Goal: Navigation & Orientation: Find specific page/section

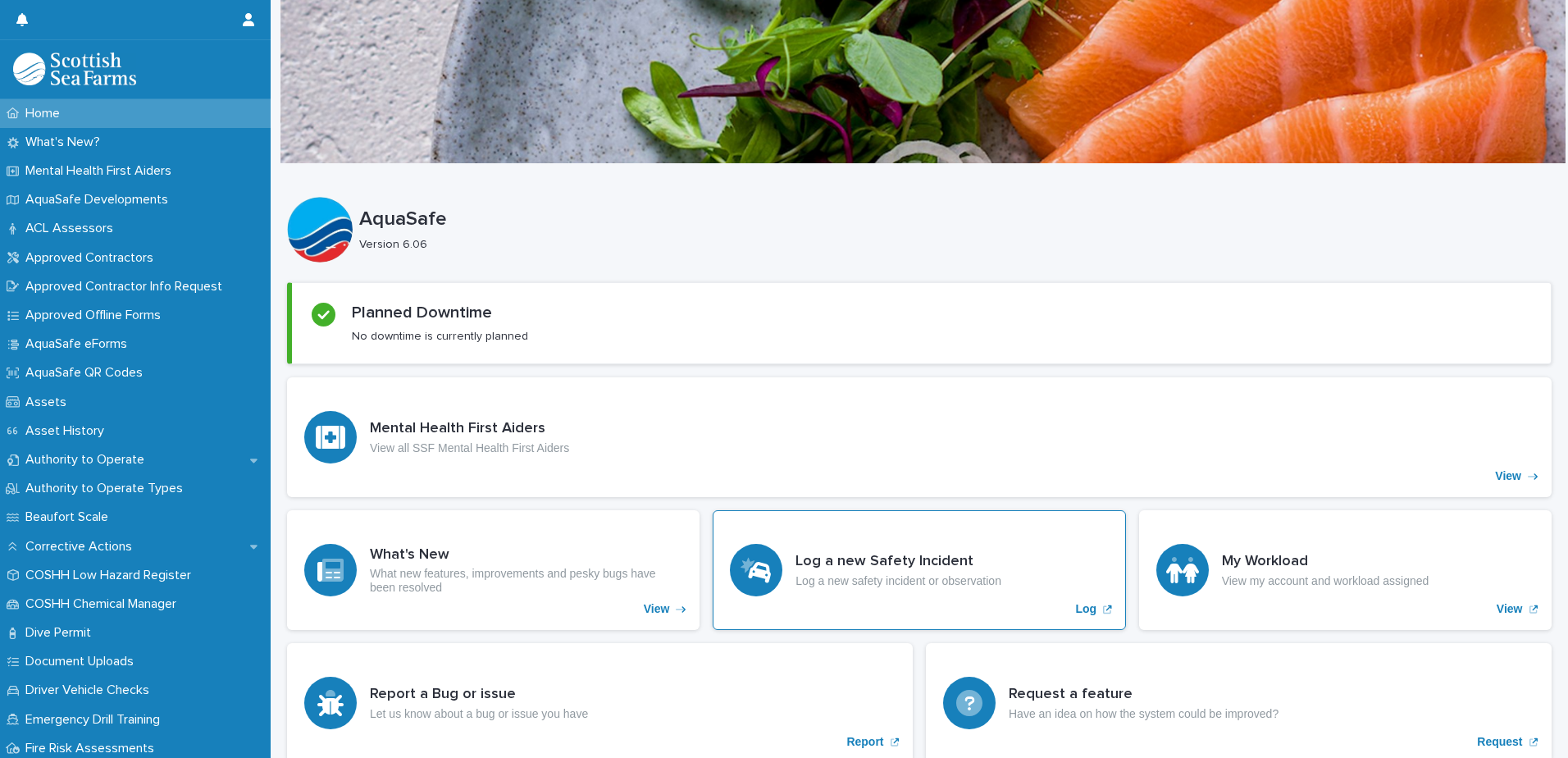
click at [882, 563] on h3 "Log a new Safety Incident" at bounding box center [898, 562] width 206 height 18
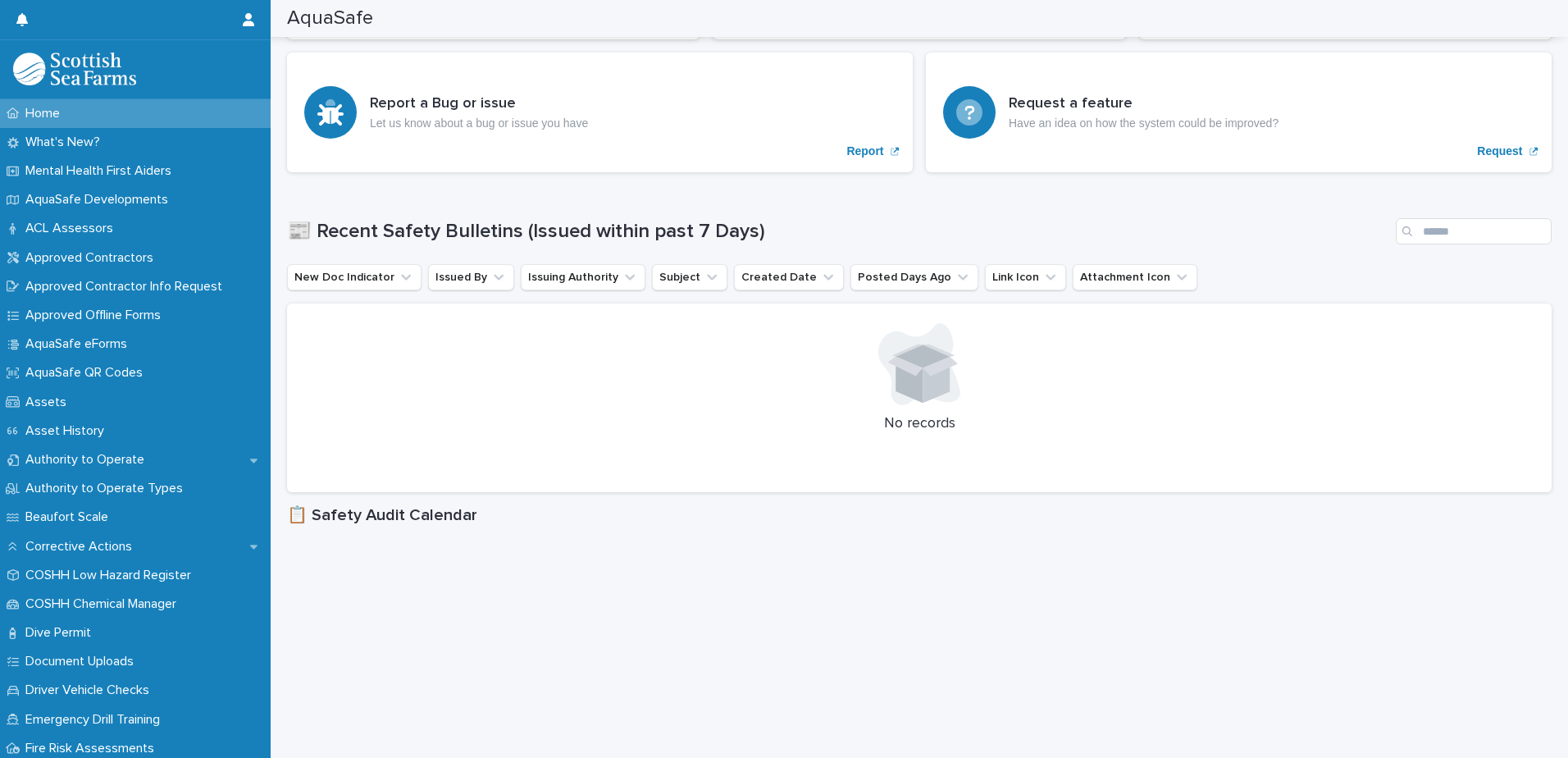
scroll to position [623, 0]
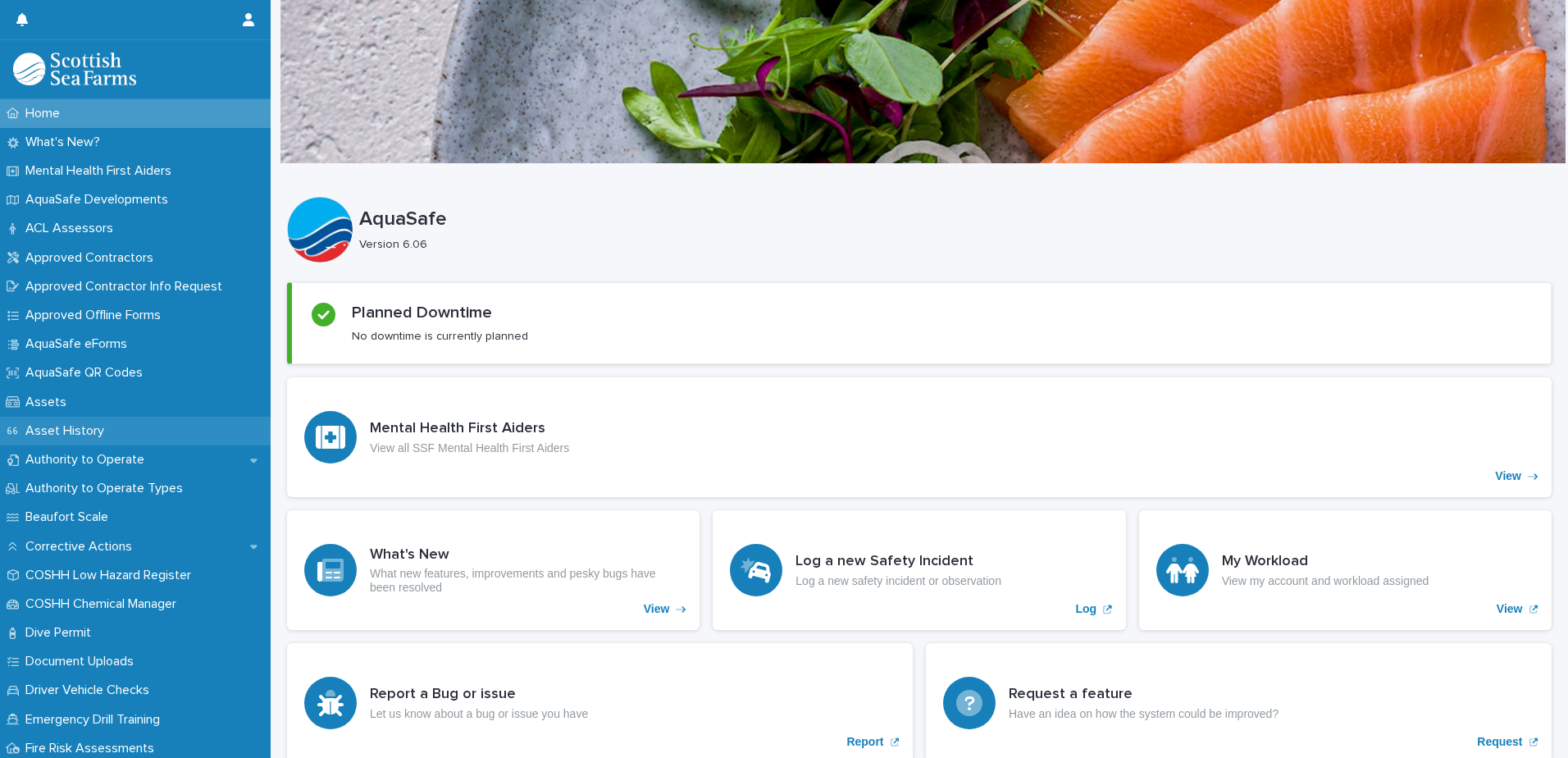
click at [50, 431] on p "Asset History" at bounding box center [67, 431] width 98 height 16
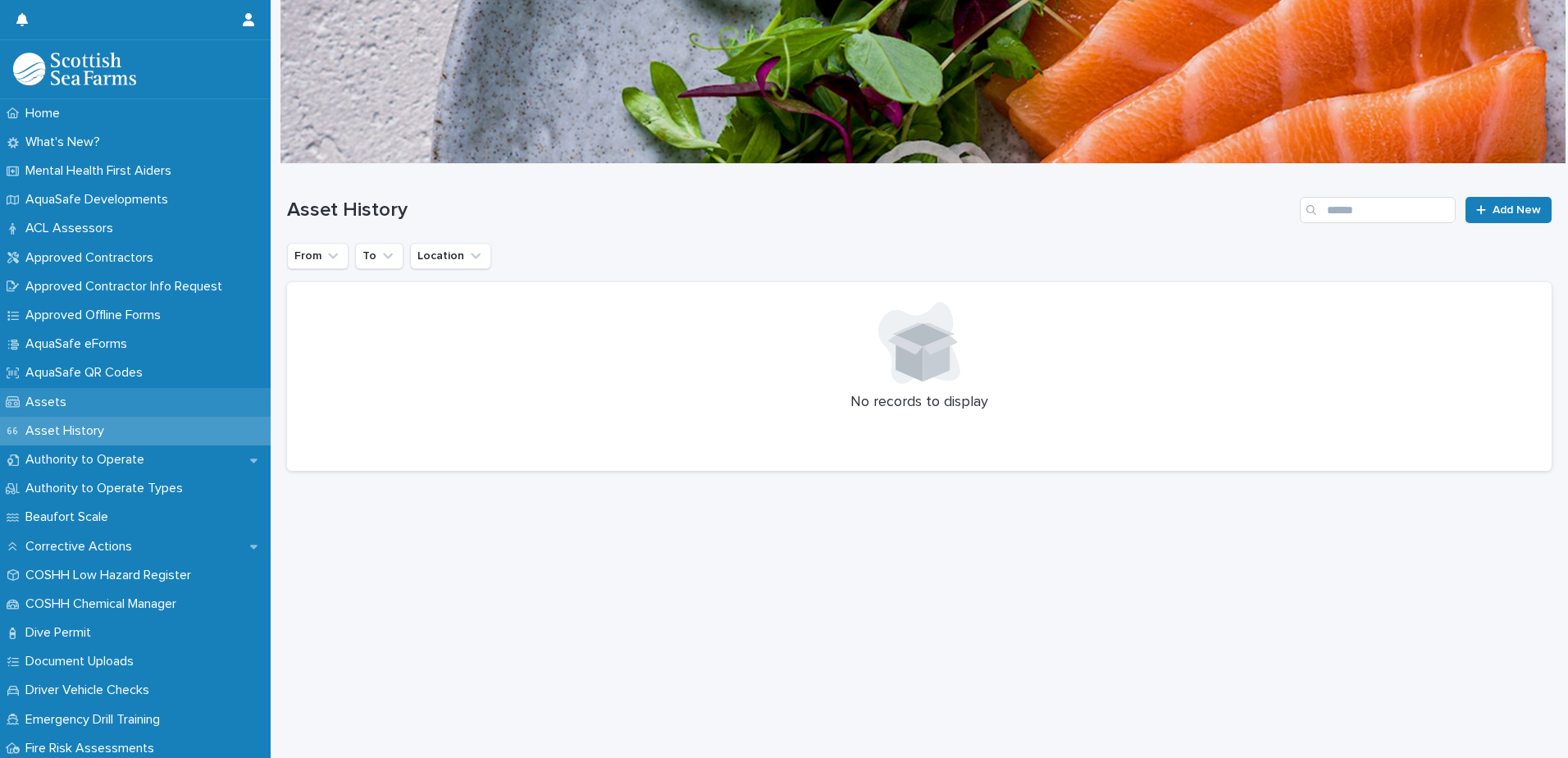
click at [46, 402] on p "Assets" at bounding box center [49, 403] width 61 height 16
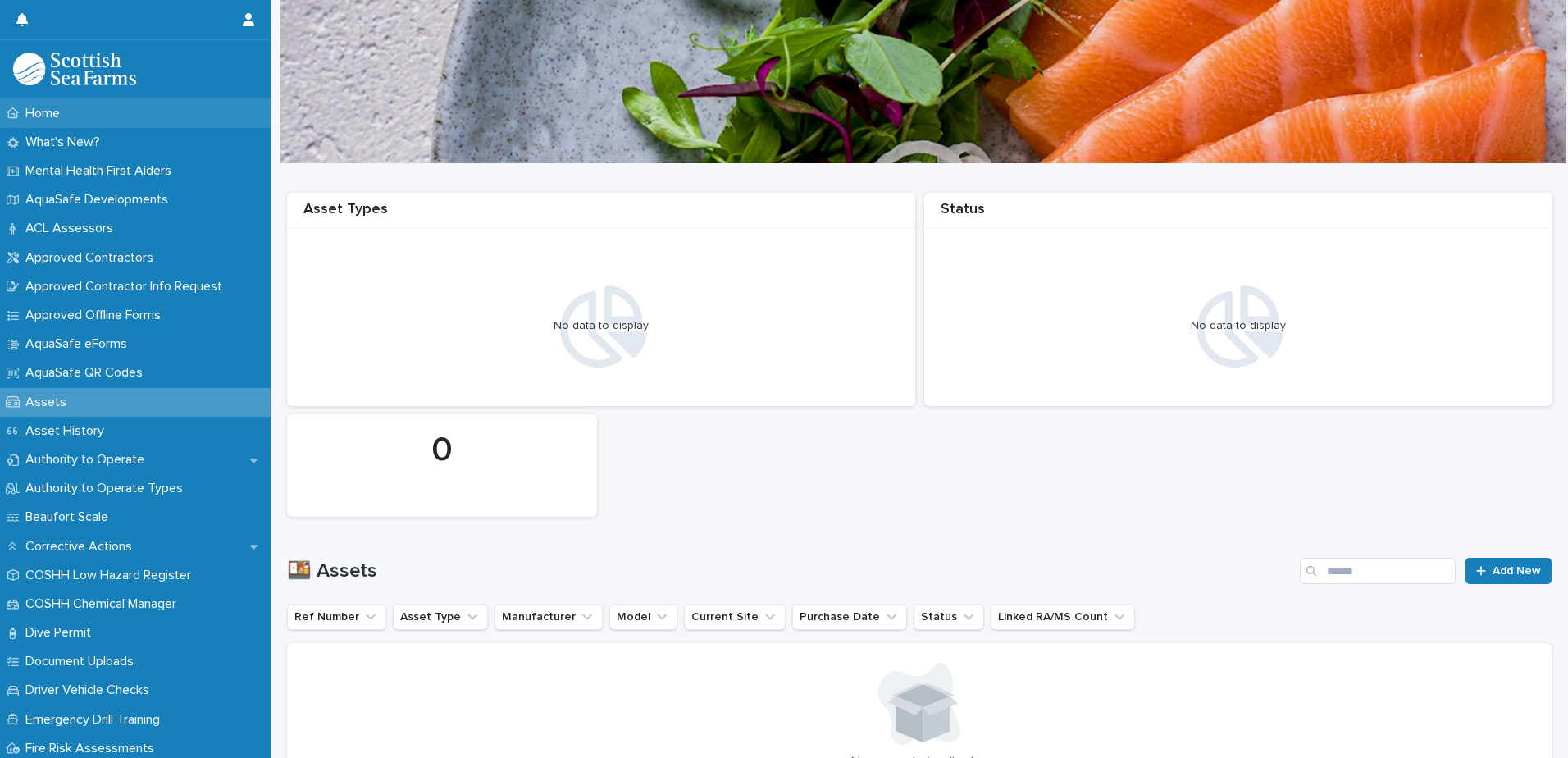
click at [182, 116] on div "Home" at bounding box center [135, 114] width 271 height 29
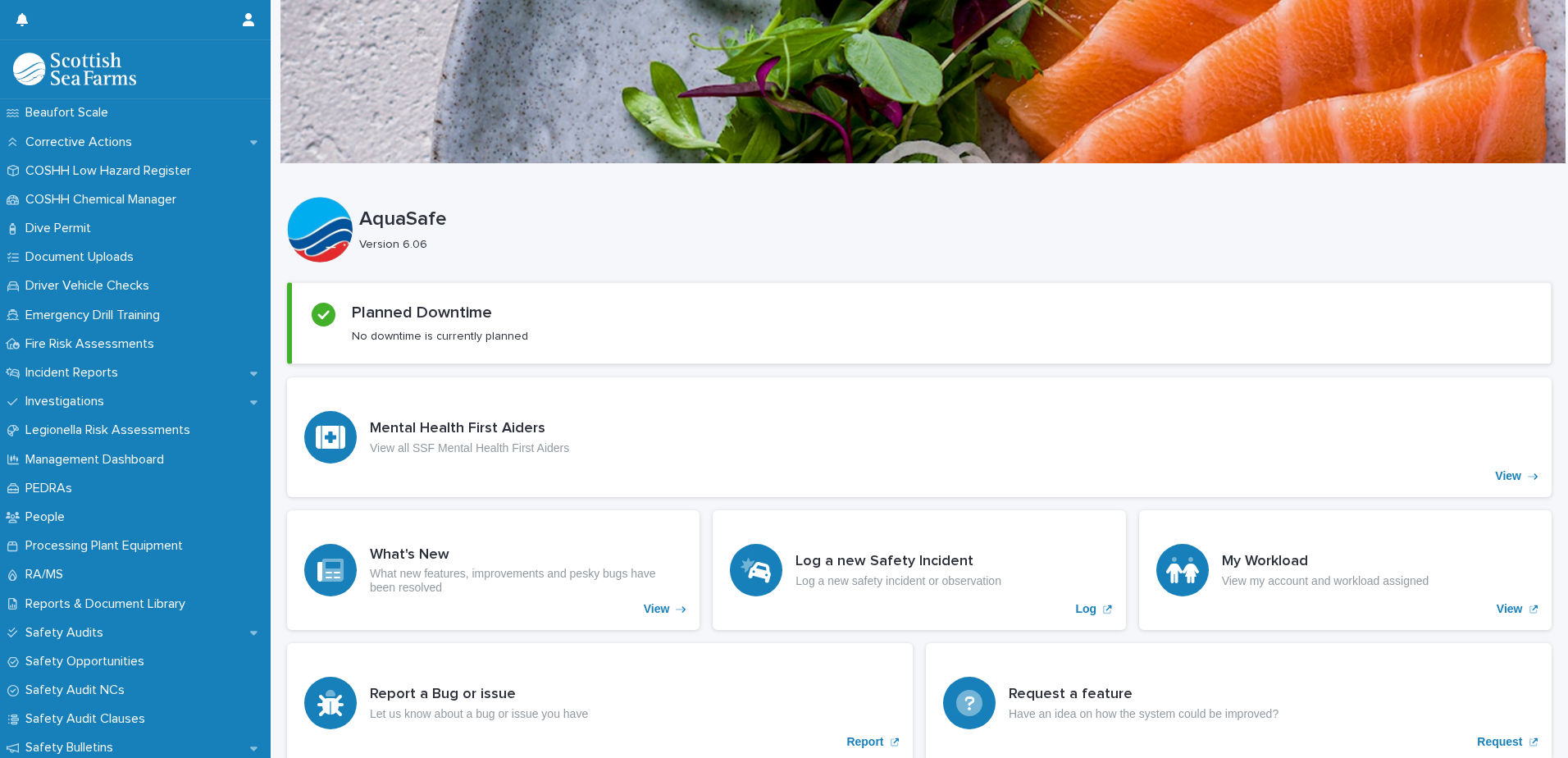
scroll to position [438, 0]
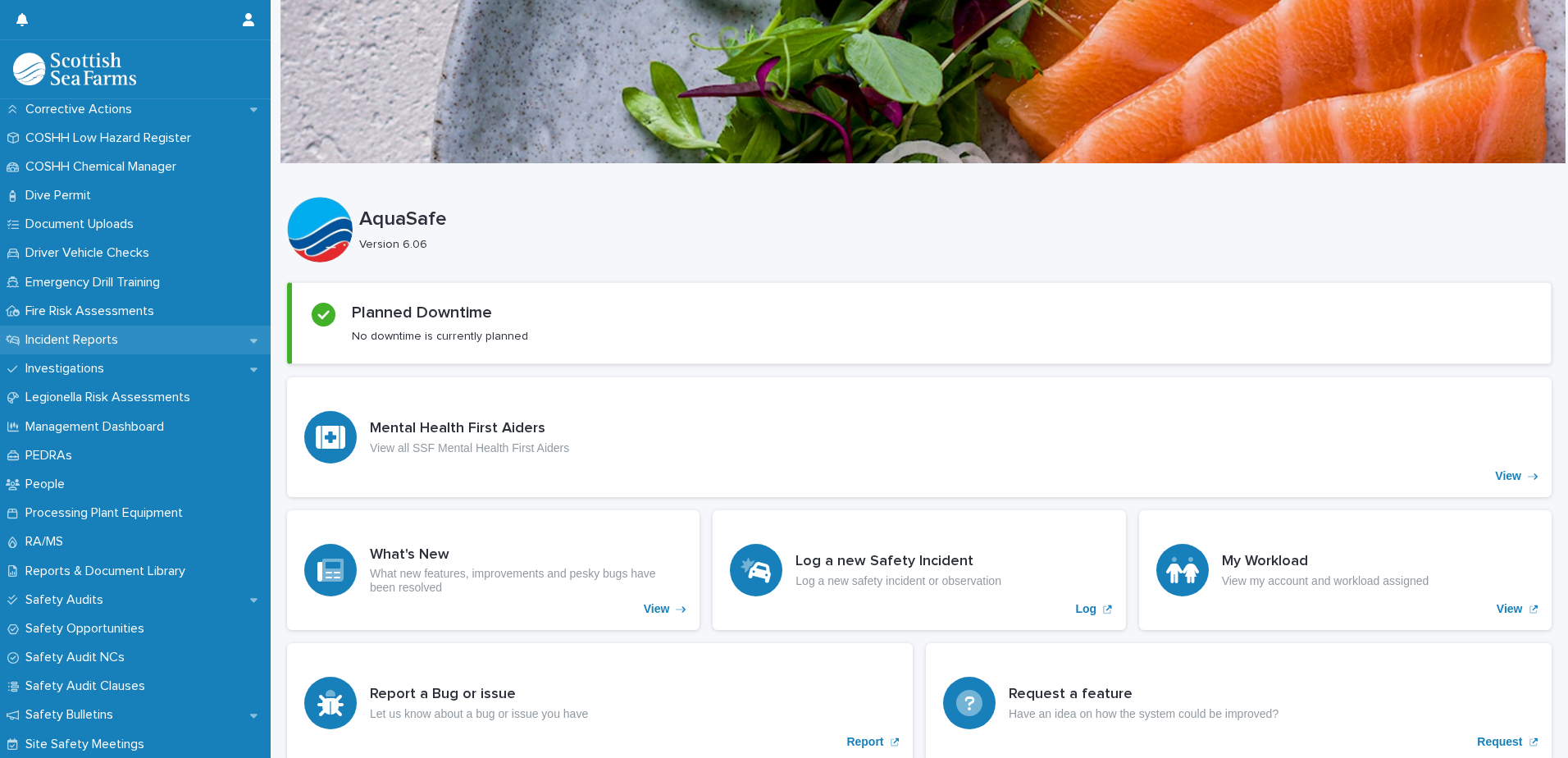
click at [222, 342] on div "Incident Reports" at bounding box center [135, 341] width 271 height 29
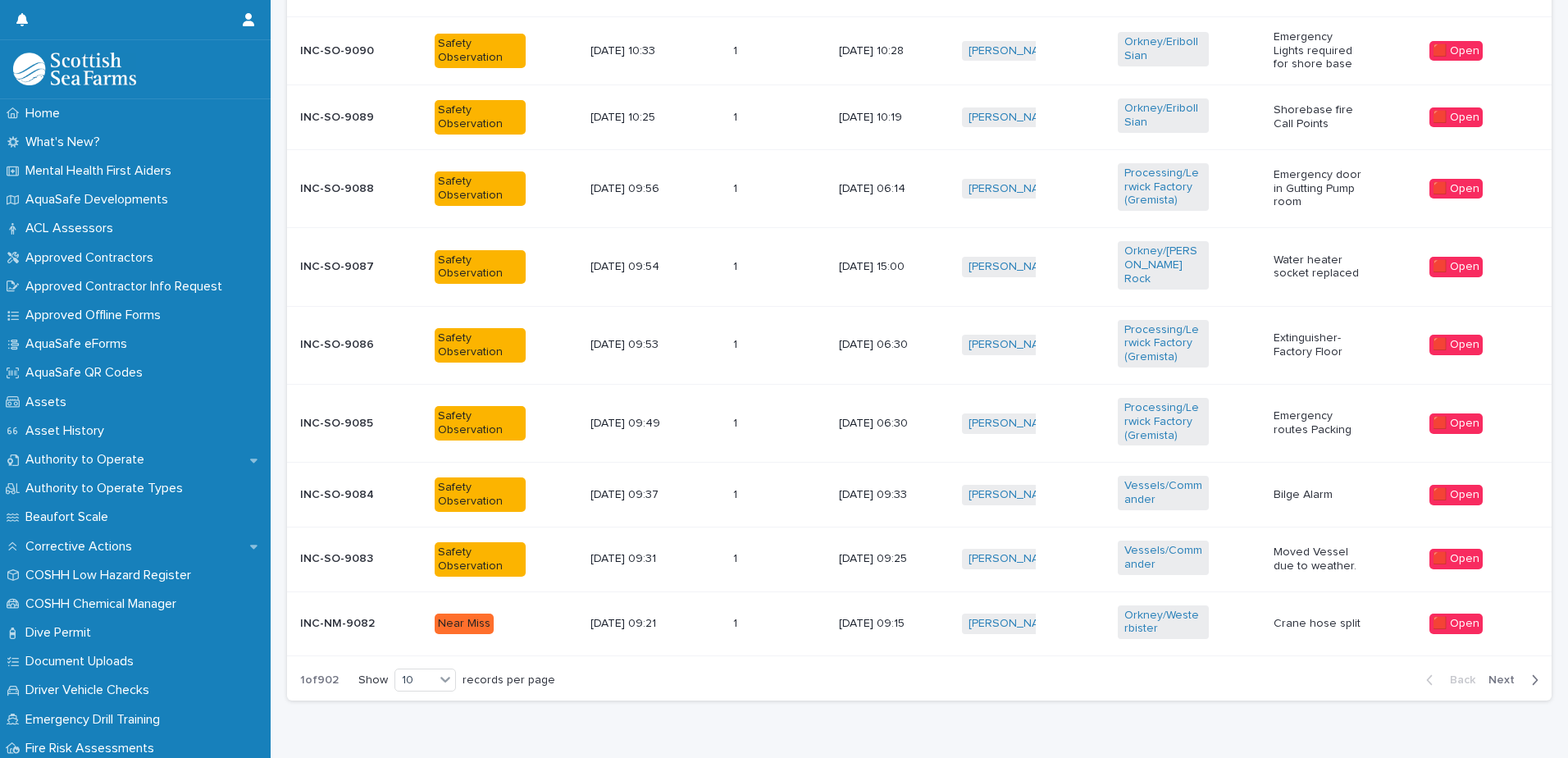
scroll to position [756, 0]
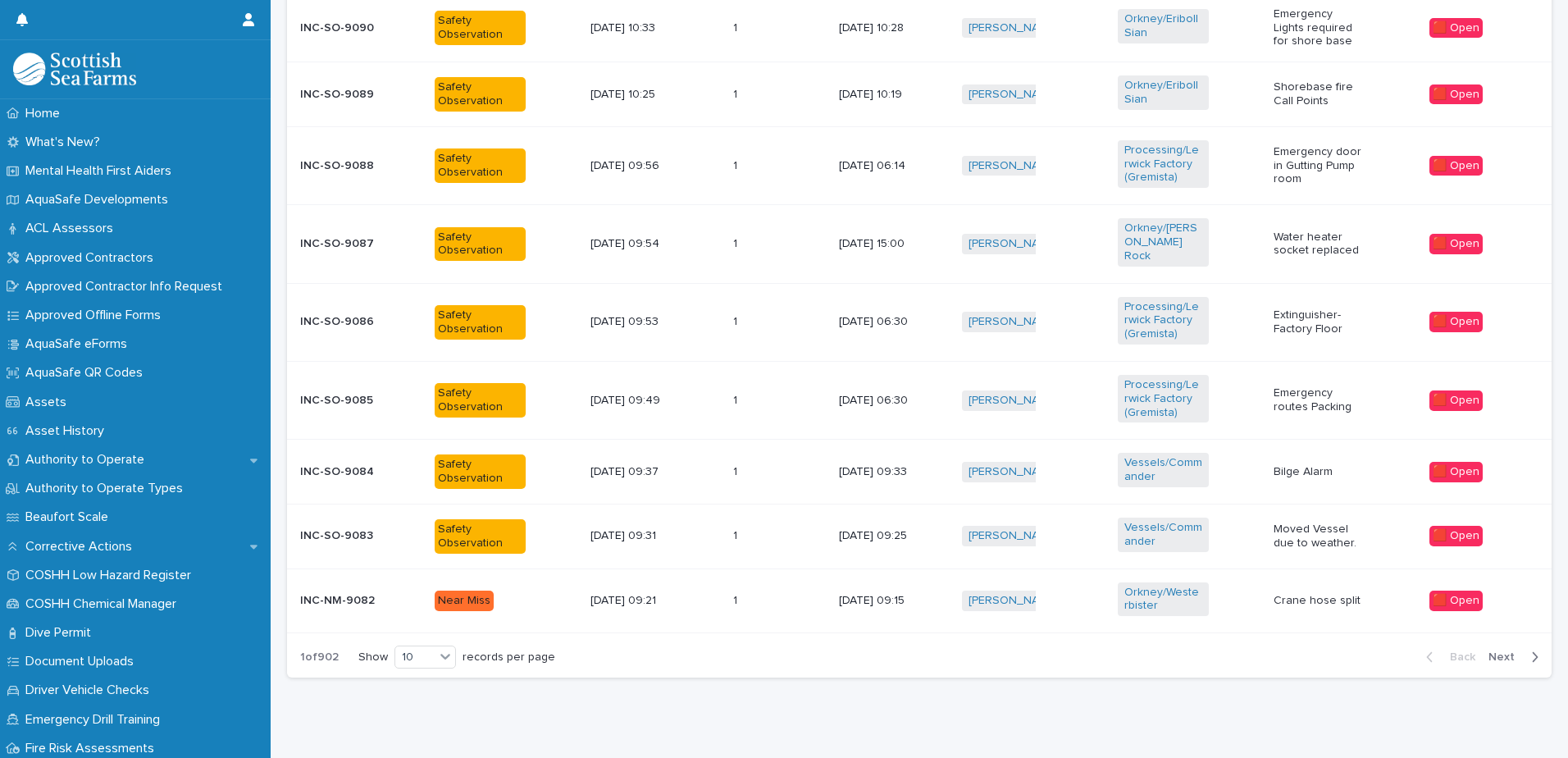
click at [1488, 651] on span "Next" at bounding box center [1506, 657] width 36 height 12
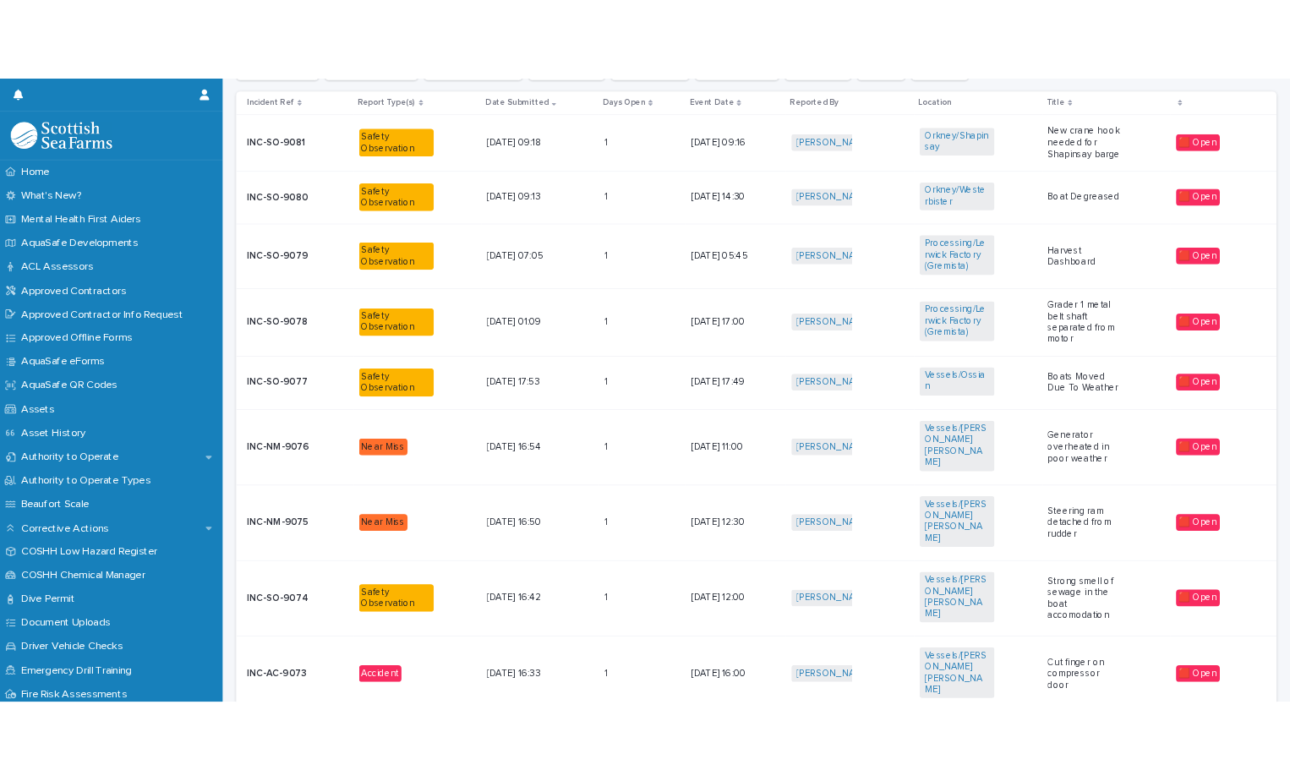
scroll to position [568, 0]
